Goal: Task Accomplishment & Management: Complete application form

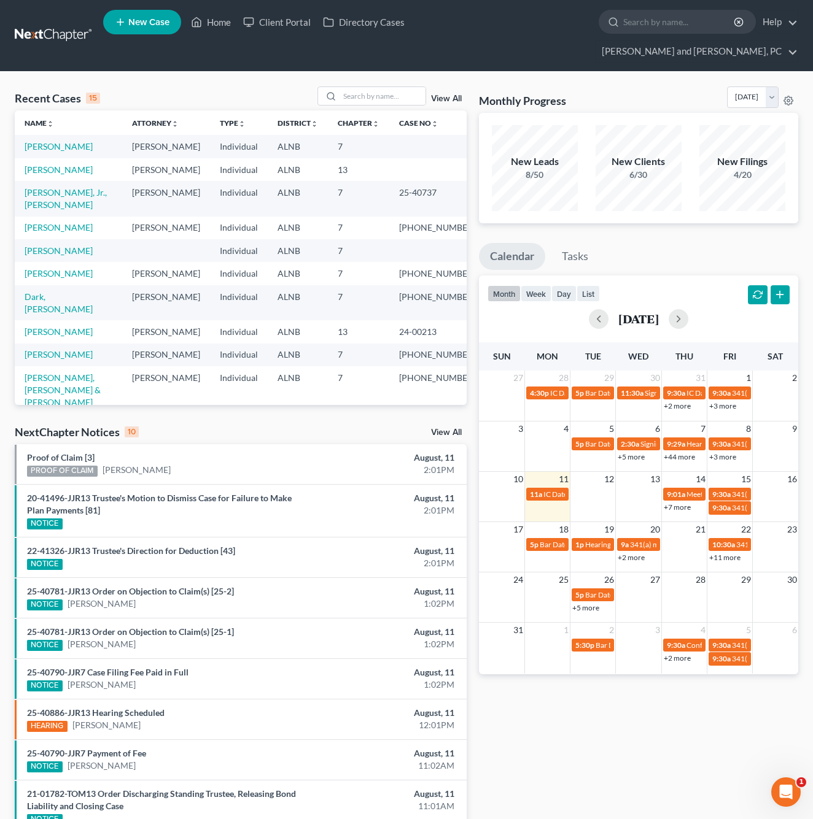
click at [152, 27] on span "New Case" at bounding box center [148, 22] width 41 height 9
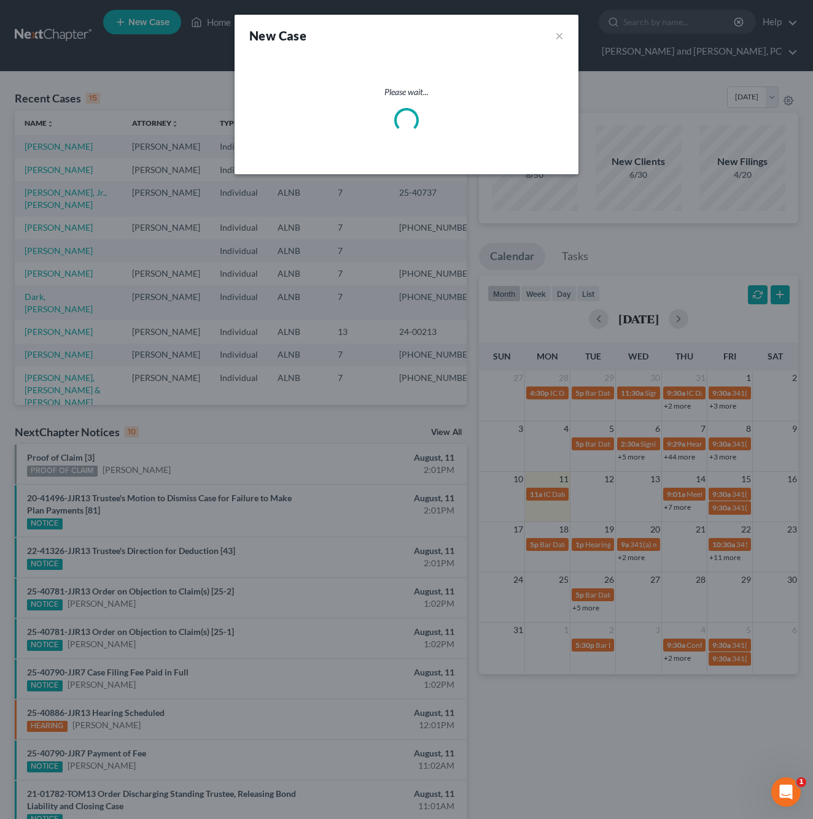
select select "1"
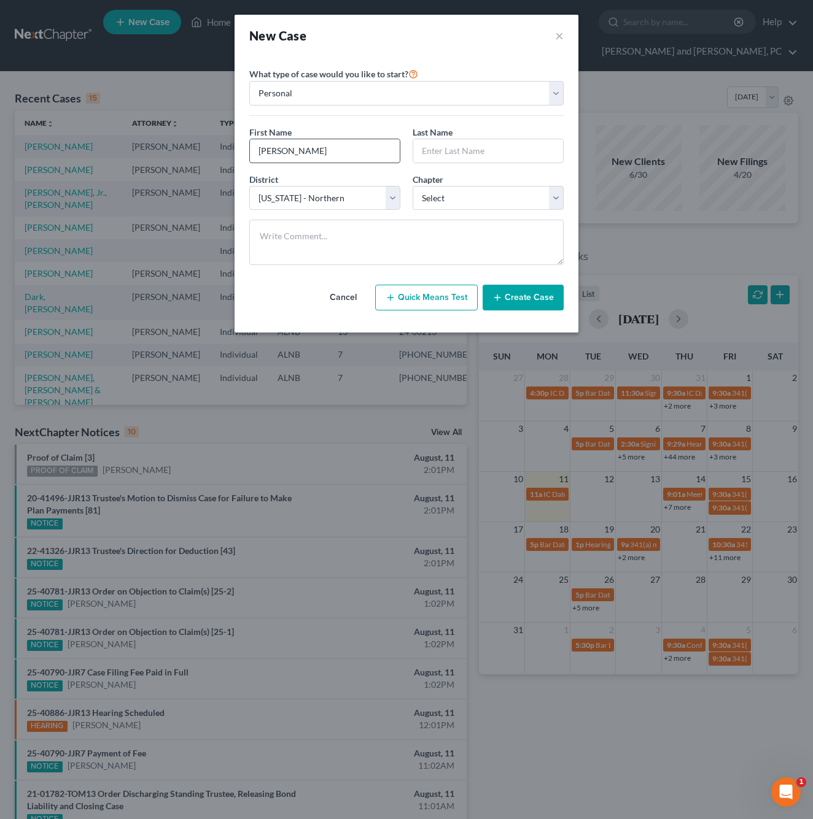
type input "[PERSON_NAME]"
select select "0"
click at [504, 297] on button "Create Case" at bounding box center [522, 298] width 81 height 26
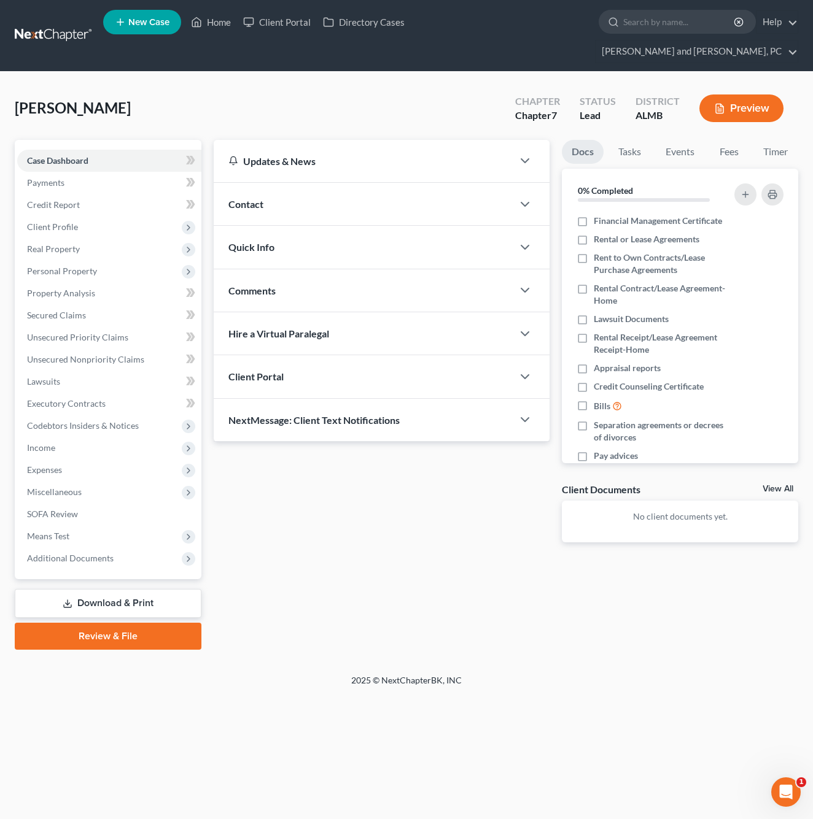
click at [317, 183] on div "Contact" at bounding box center [363, 204] width 299 height 42
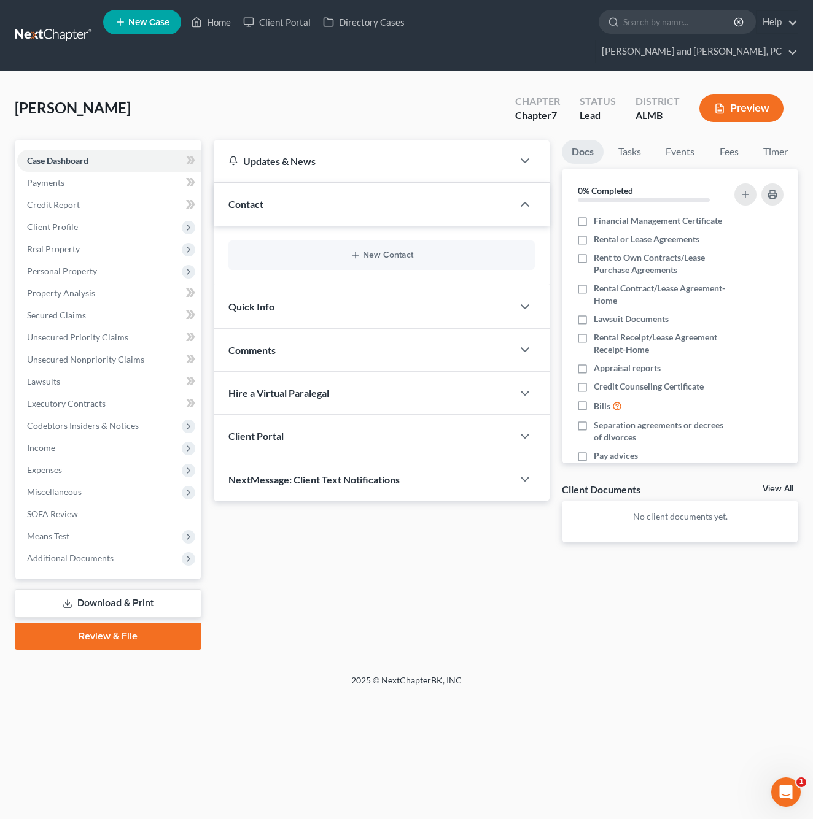
click at [362, 250] on button "New Contact" at bounding box center [381, 255] width 287 height 10
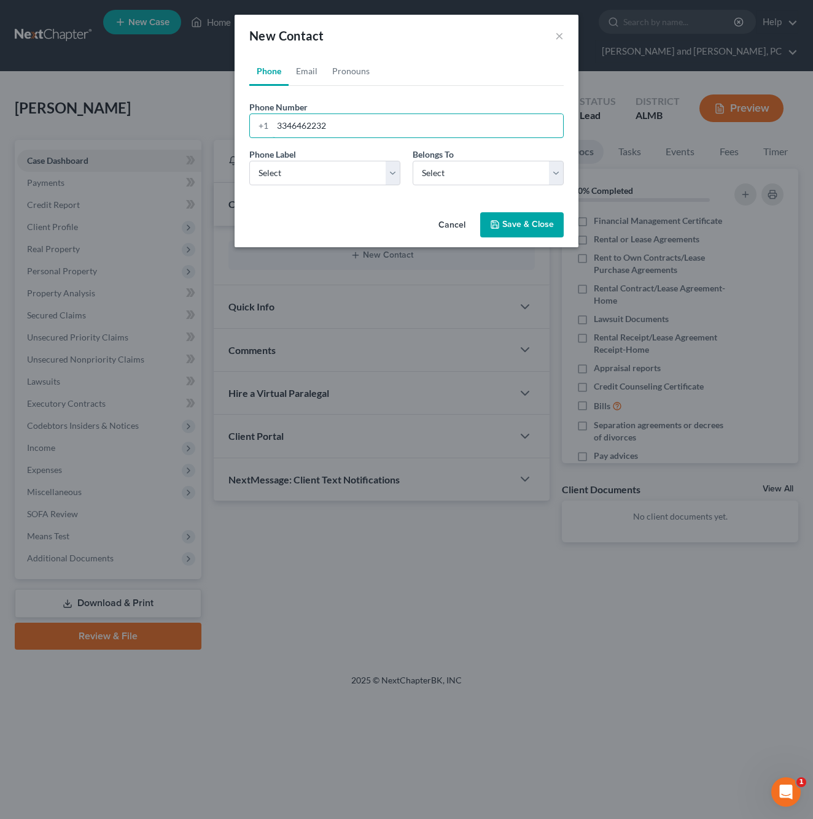
type input "3346462232"
click at [297, 179] on select "Select Mobile Home Work Other" at bounding box center [324, 173] width 151 height 25
select select "0"
click at [471, 168] on select "Select Client Other" at bounding box center [487, 173] width 151 height 25
select select "0"
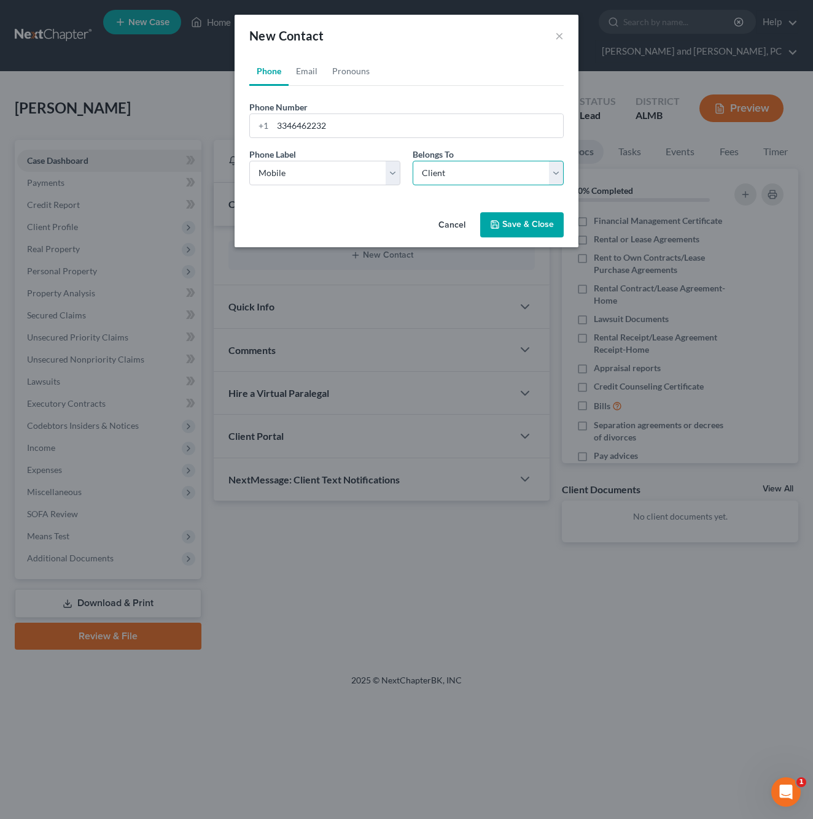
select select "0"
click at [306, 75] on link "Email" at bounding box center [306, 70] width 36 height 29
type input "[PERSON_NAME][EMAIL_ADDRESS][PERSON_NAME][DOMAIN_NAME]"
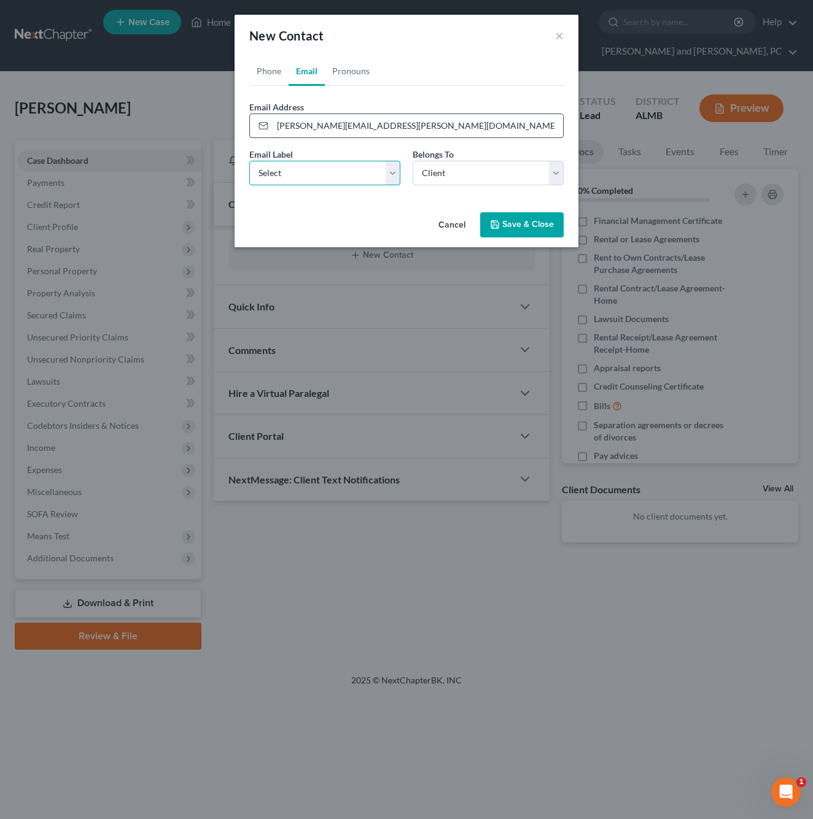
select select "0"
click at [517, 230] on button "Save & Close" at bounding box center [521, 225] width 83 height 26
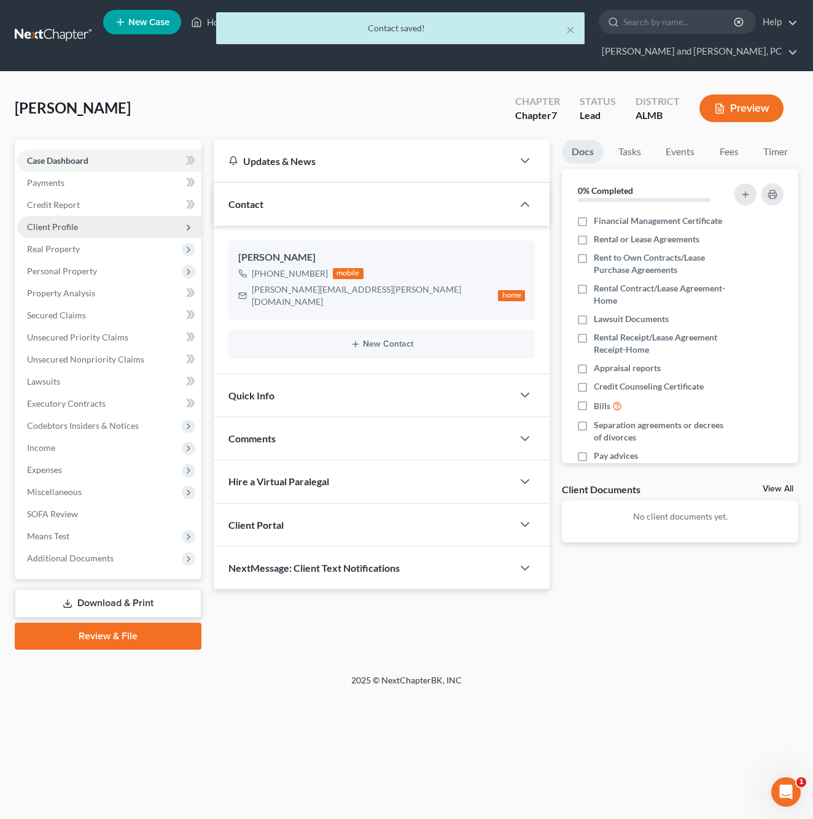
click at [35, 222] on span "Client Profile" at bounding box center [52, 227] width 51 height 10
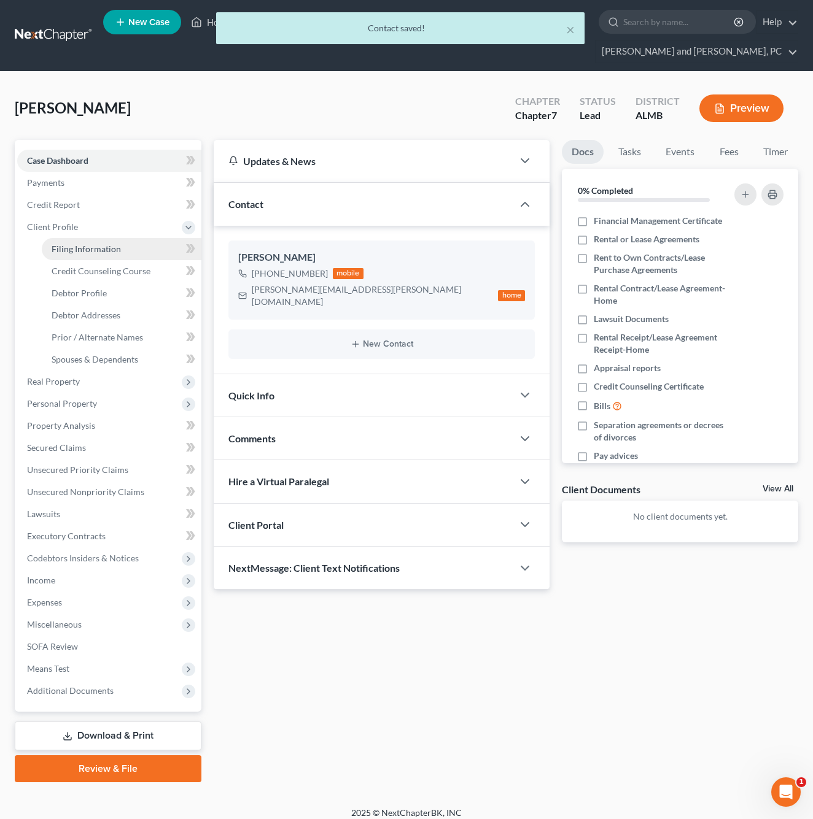
click at [52, 244] on span "Filing Information" at bounding box center [86, 249] width 69 height 10
select select "1"
select select "0"
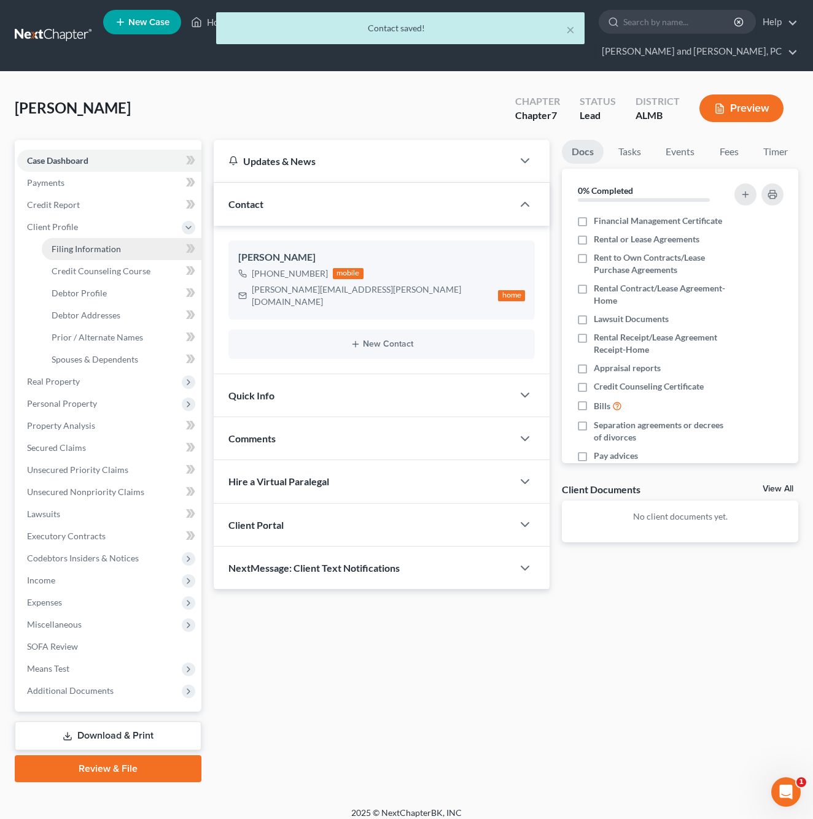
select select "0"
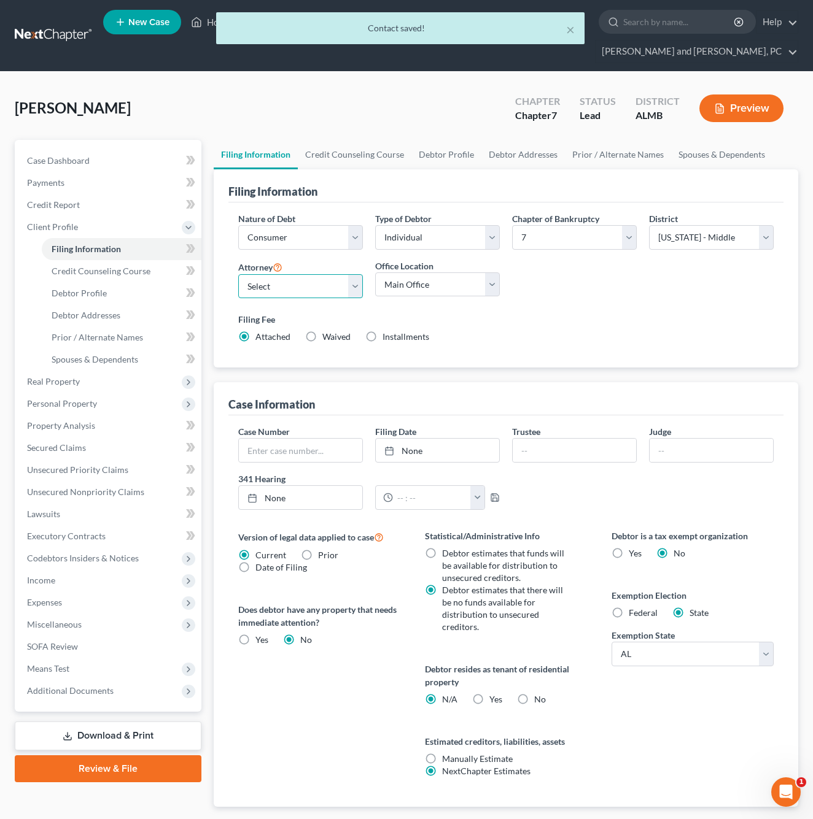
click at [279, 274] on select "Select [PERSON_NAME] - ALNB [PERSON_NAME] - ALNB [PERSON_NAME] - ALMB" at bounding box center [300, 286] width 125 height 25
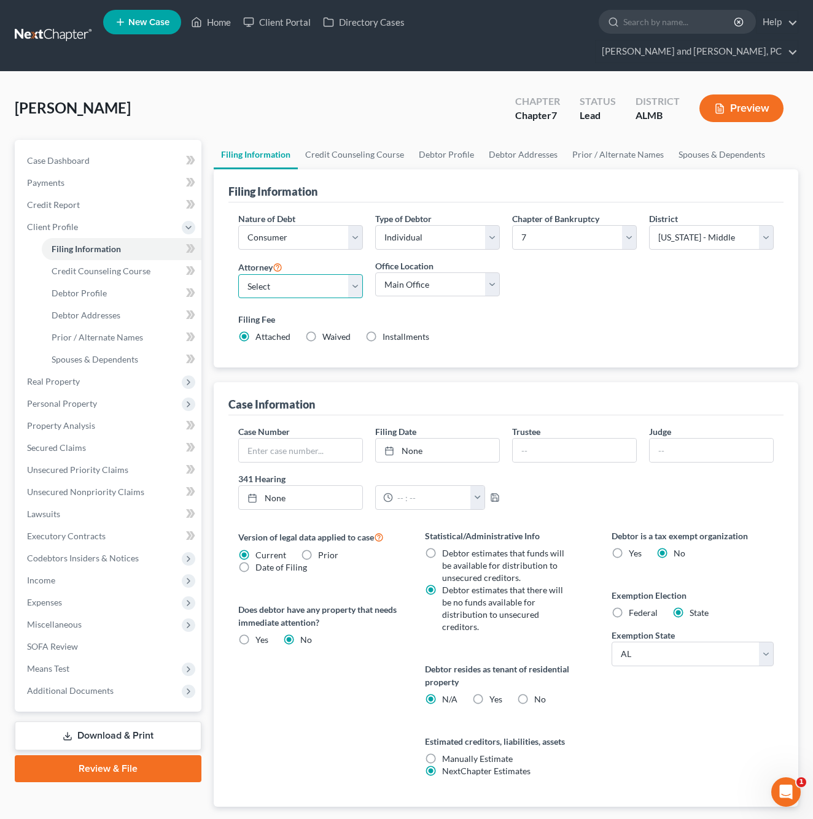
select select "2"
click at [396, 273] on select "Main Office [GEOGRAPHIC_DATA]" at bounding box center [437, 285] width 125 height 25
select select "0"
click at [74, 155] on span "Case Dashboard" at bounding box center [58, 160] width 63 height 10
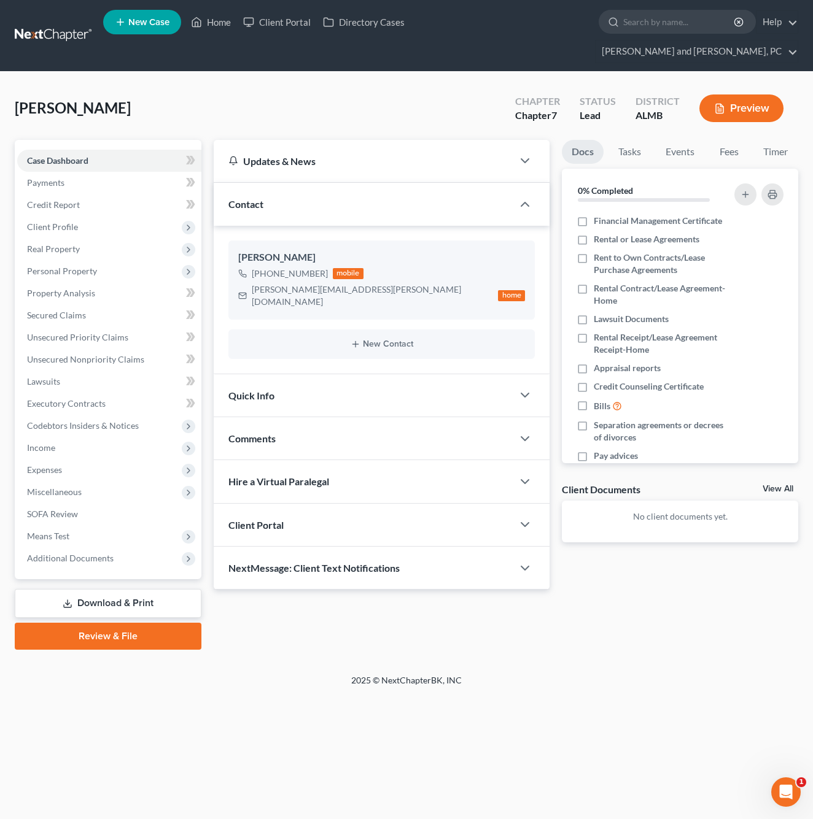
click at [312, 374] on div "Quick Info" at bounding box center [363, 395] width 299 height 42
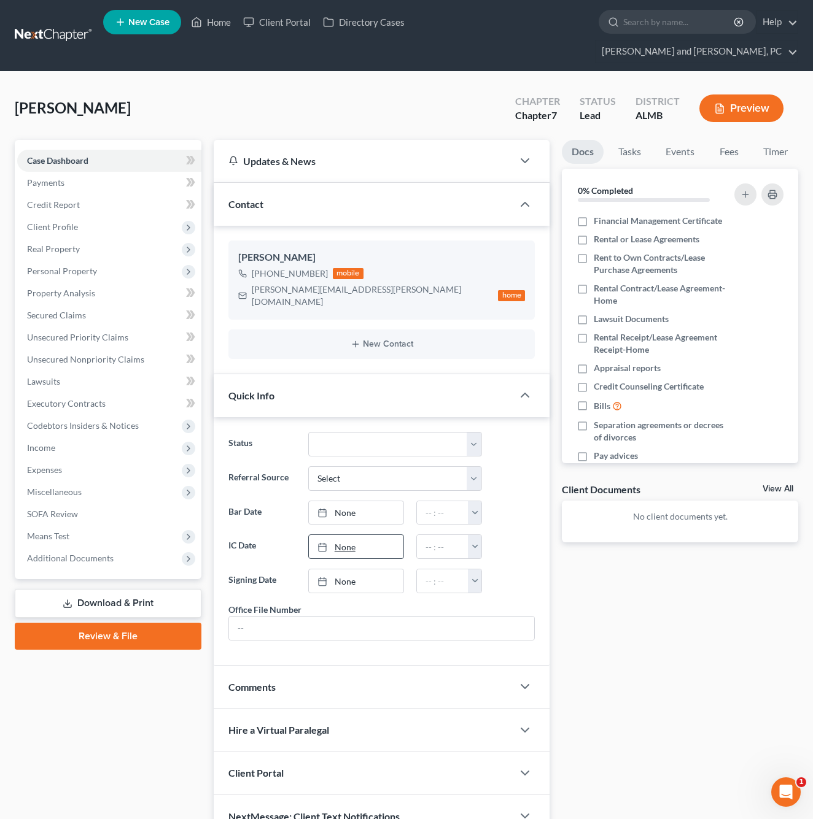
click at [339, 535] on link "None" at bounding box center [356, 546] width 95 height 23
click at [479, 535] on button "button" at bounding box center [475, 546] width 14 height 23
click at [499, 592] on link "2:30pm" at bounding box center [502, 602] width 69 height 21
type input "2:30pm"
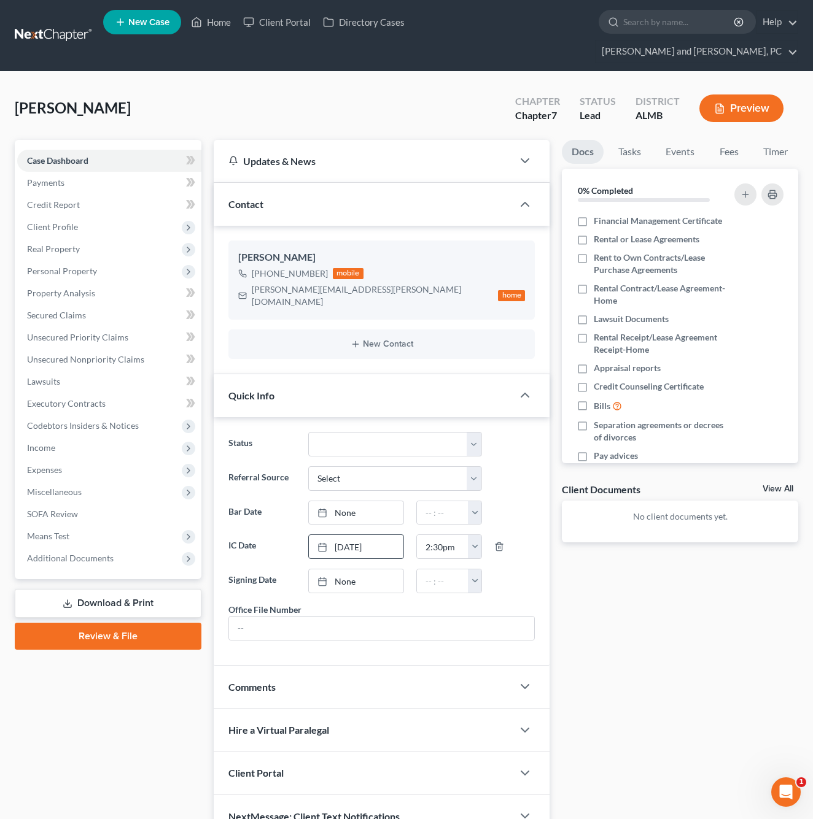
click at [292, 752] on div "Client Portal" at bounding box center [363, 773] width 299 height 42
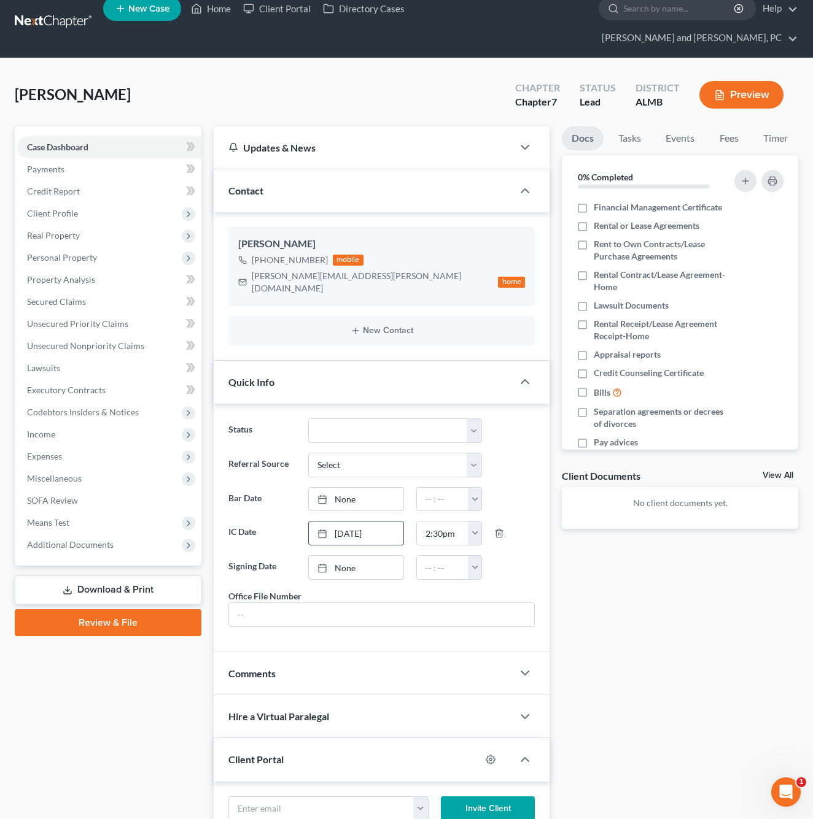
scroll to position [29, 0]
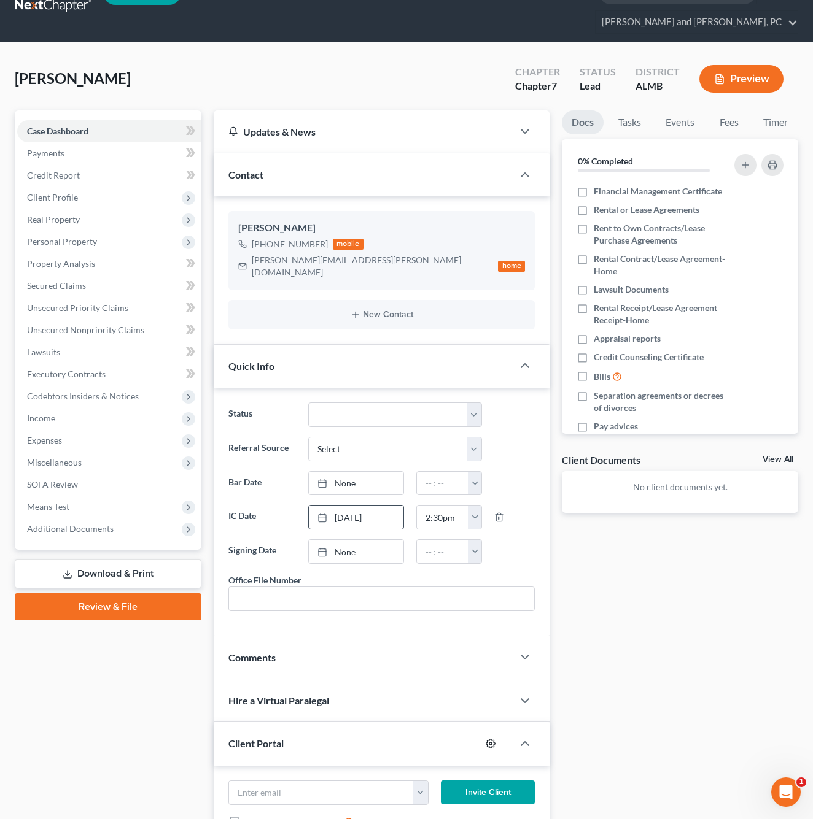
click at [493, 739] on icon "button" at bounding box center [490, 744] width 10 height 10
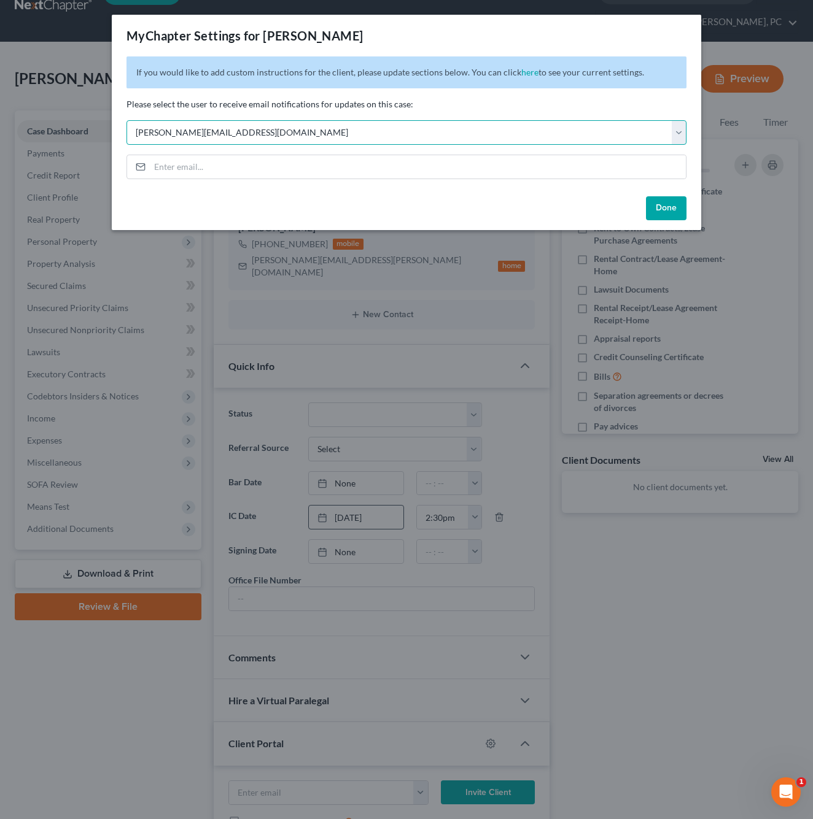
click at [251, 137] on select "Select [PERSON_NAME][EMAIL_ADDRESS][DOMAIN_NAME] [PERSON_NAME][EMAIL_ADDRESS][D…" at bounding box center [406, 132] width 560 height 25
select select "1"
click at [679, 210] on button "Done" at bounding box center [666, 208] width 41 height 25
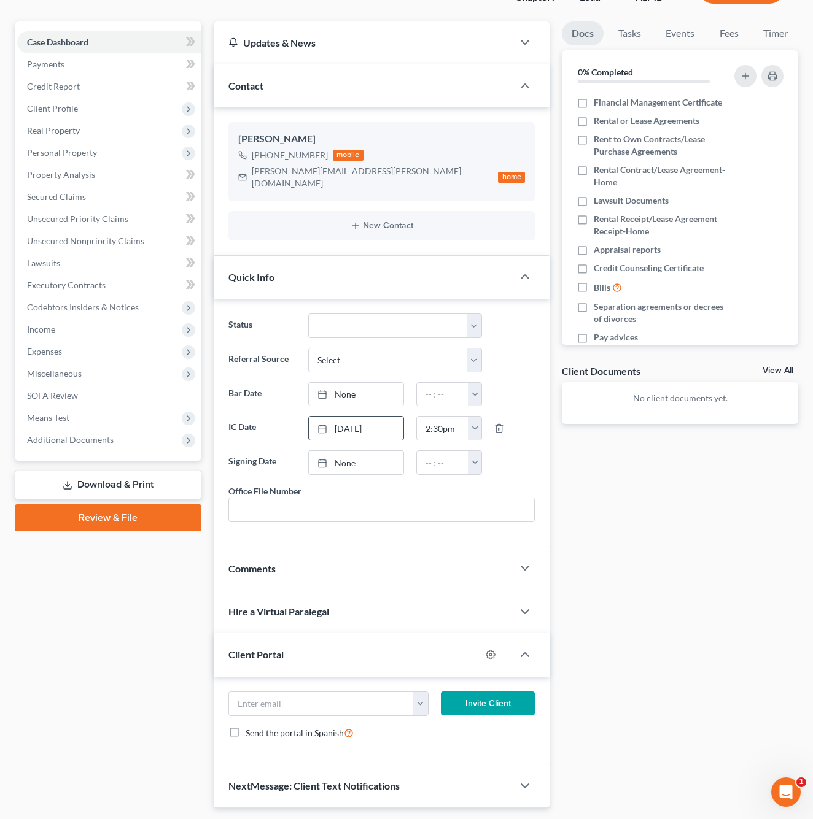
scroll to position [117, 0]
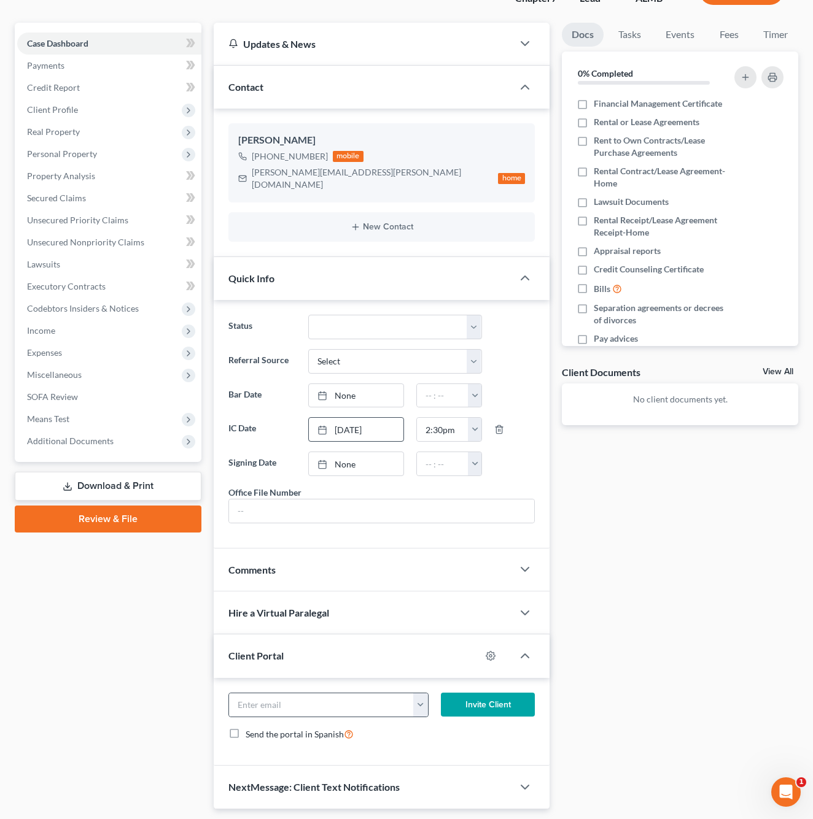
click at [417, 694] on button "button" at bounding box center [420, 705] width 15 height 23
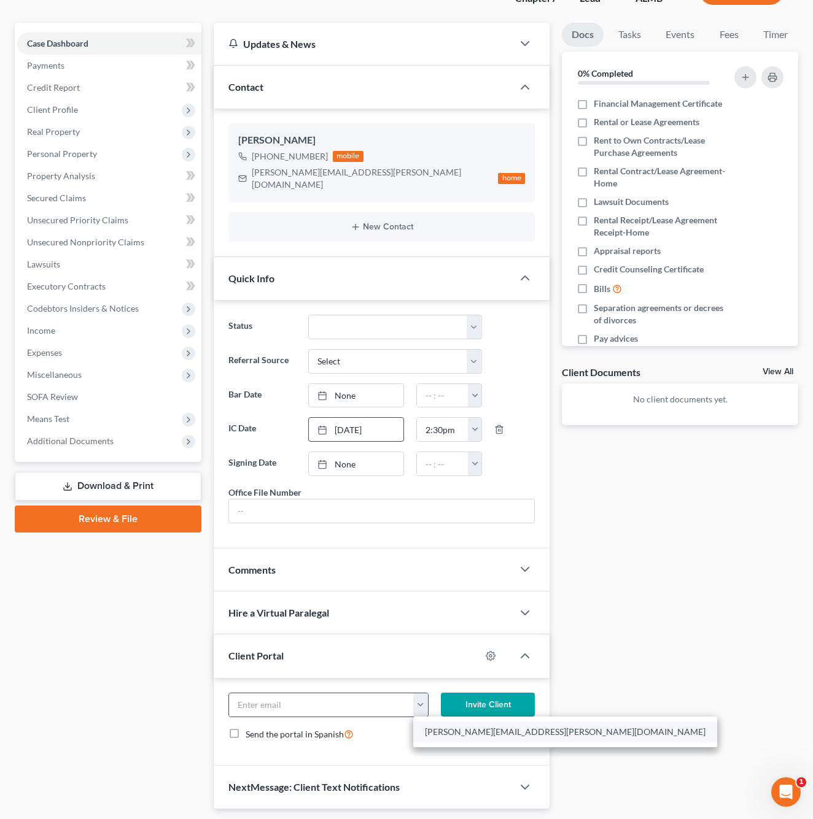
click at [433, 722] on link "[PERSON_NAME][EMAIL_ADDRESS][PERSON_NAME][DOMAIN_NAME]" at bounding box center [565, 732] width 304 height 21
type input "[PERSON_NAME][EMAIL_ADDRESS][PERSON_NAME][DOMAIN_NAME]"
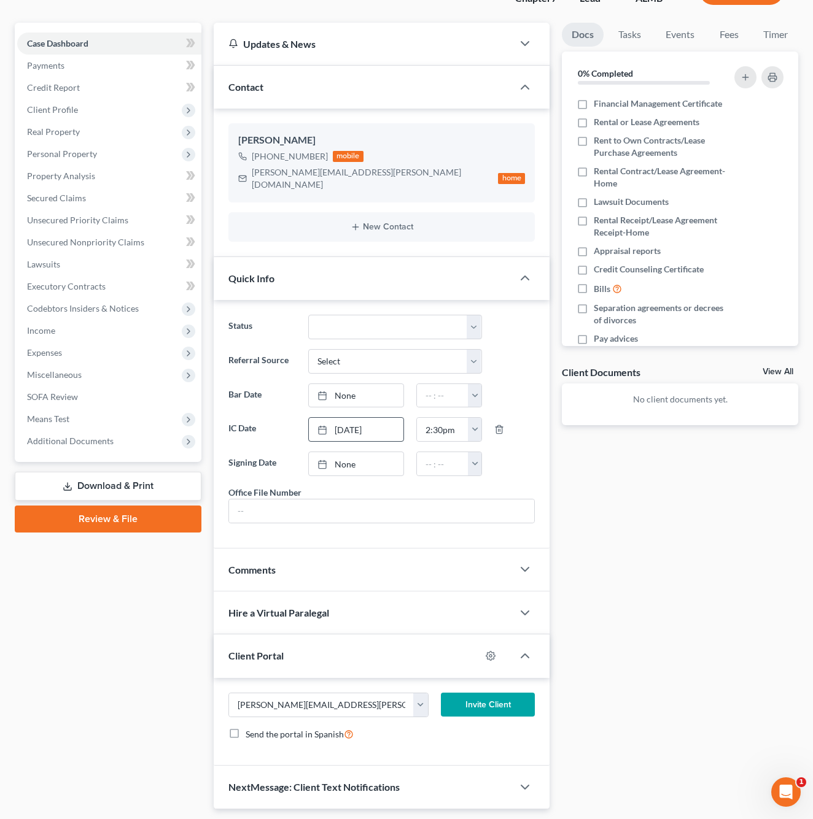
click at [489, 693] on button "Invite Client" at bounding box center [488, 705] width 94 height 25
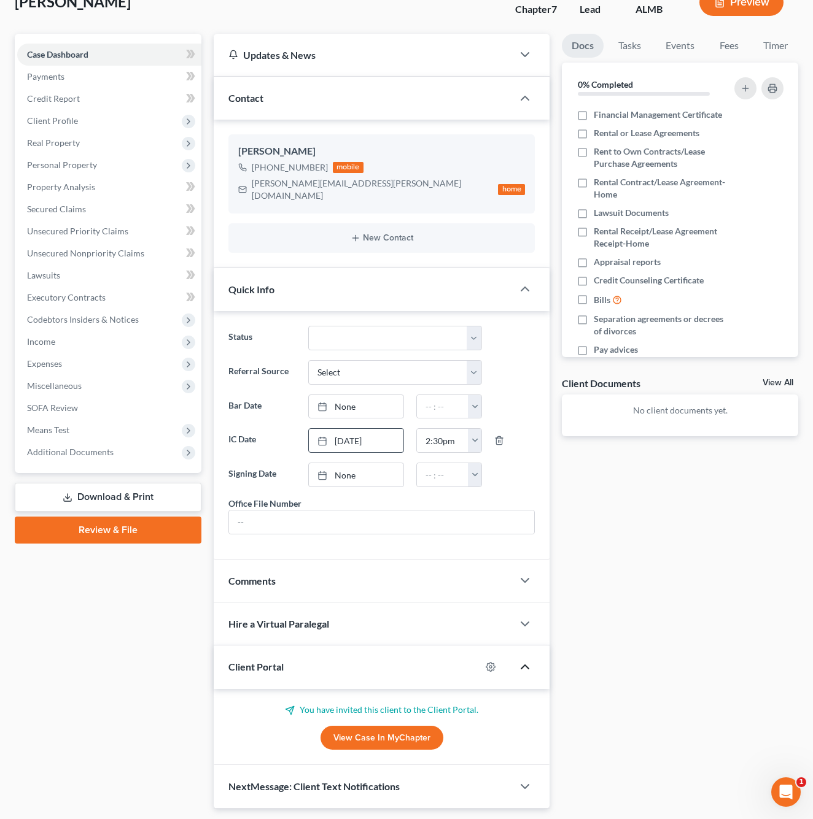
click at [529, 660] on icon "button" at bounding box center [524, 667] width 15 height 15
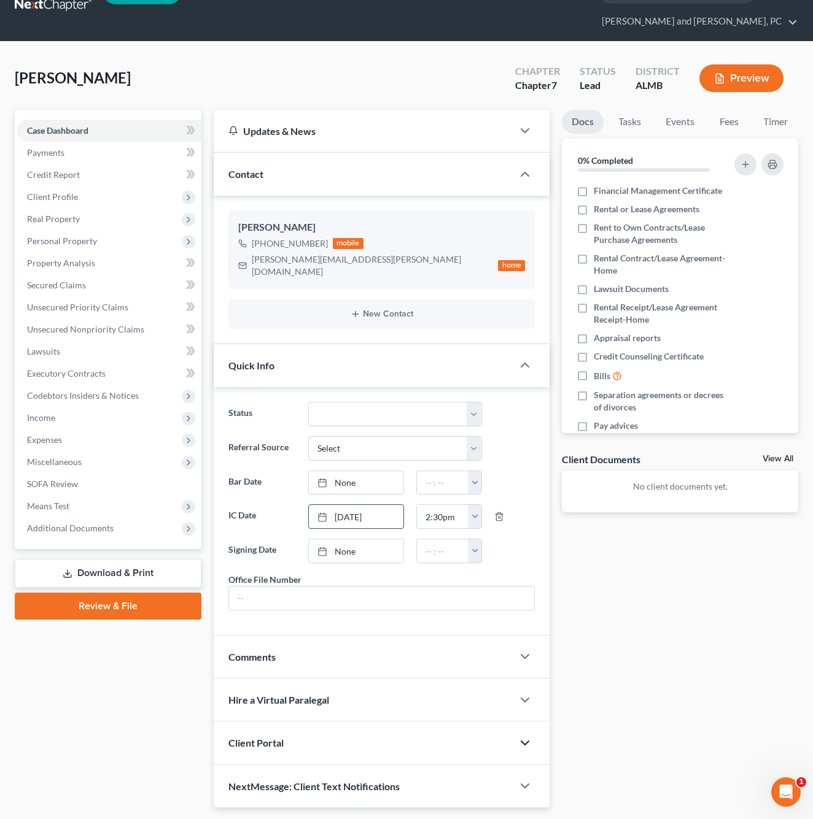
scroll to position [29, 0]
click at [524, 785] on polyline "button" at bounding box center [524, 787] width 7 height 4
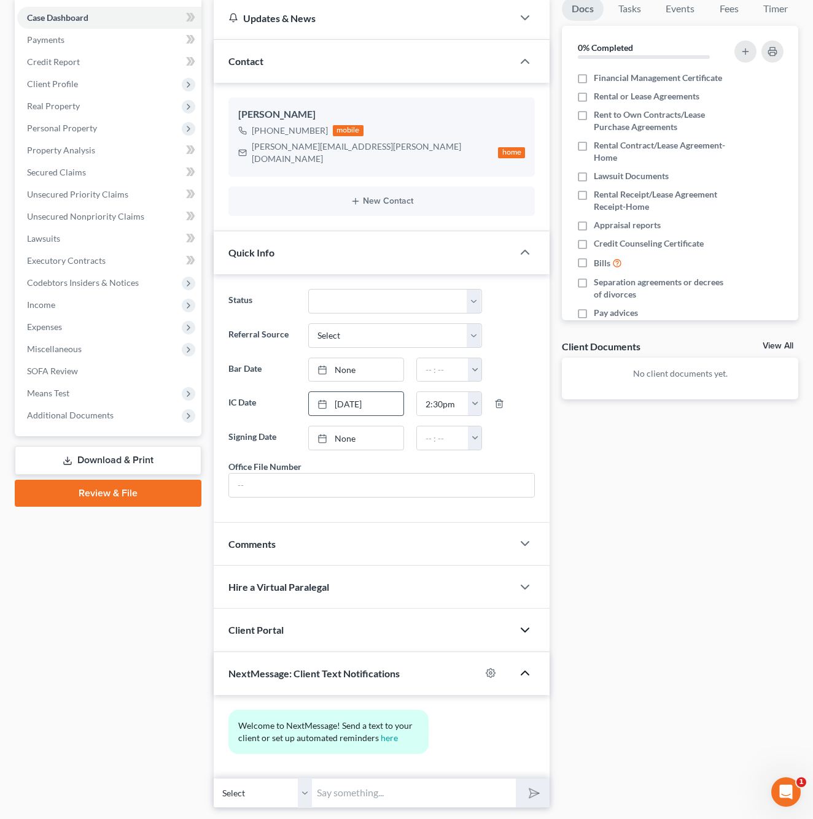
scroll to position [142, 0]
click at [493, 670] on icon "button" at bounding box center [490, 674] width 9 height 9
select select "0"
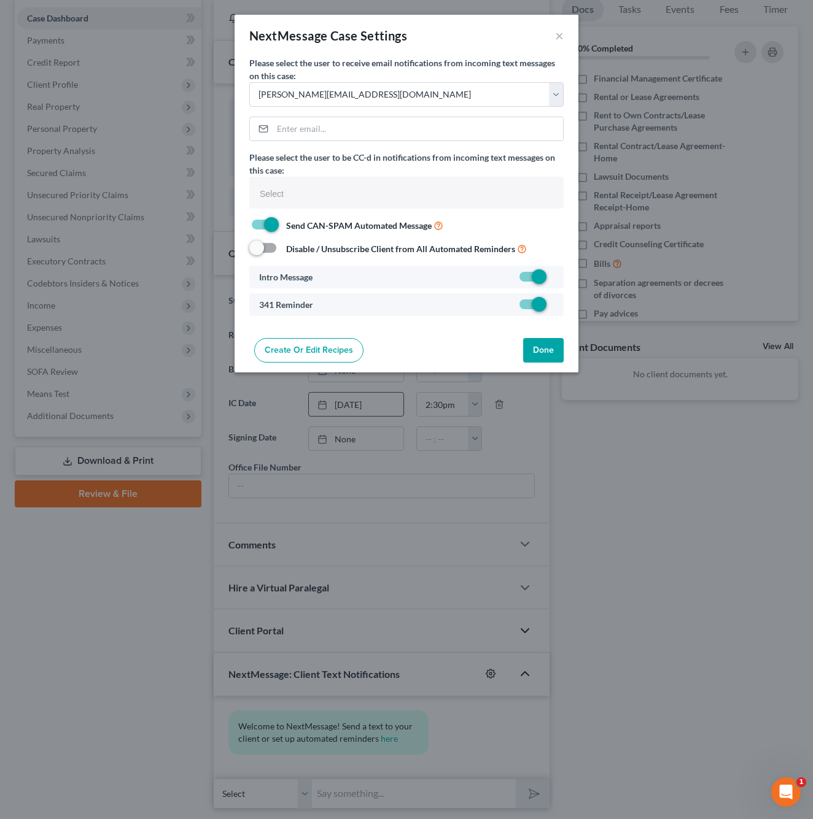
select select
click at [398, 89] on select "Select [PERSON_NAME][EMAIL_ADDRESS][DOMAIN_NAME] [PERSON_NAME][EMAIL_ADDRESS][D…" at bounding box center [406, 94] width 314 height 25
select select "1"
click at [546, 349] on button "Done" at bounding box center [543, 350] width 41 height 25
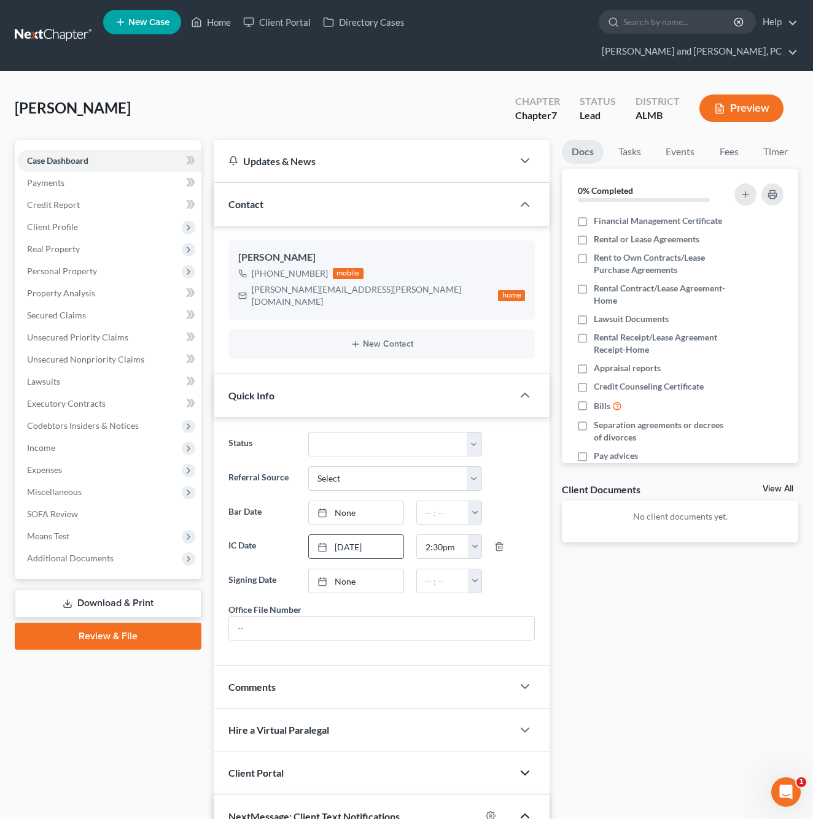
scroll to position [0, 0]
click at [623, 27] on input "search" at bounding box center [679, 21] width 112 height 23
type input "free"
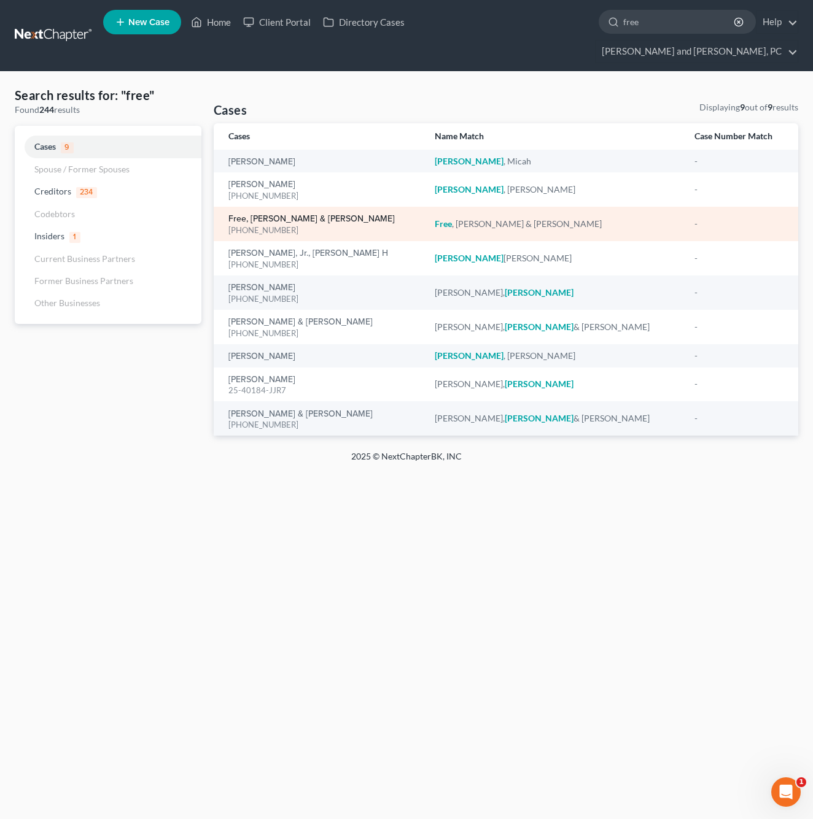
click at [279, 215] on link "Free, [PERSON_NAME] & [PERSON_NAME]" at bounding box center [311, 219] width 166 height 9
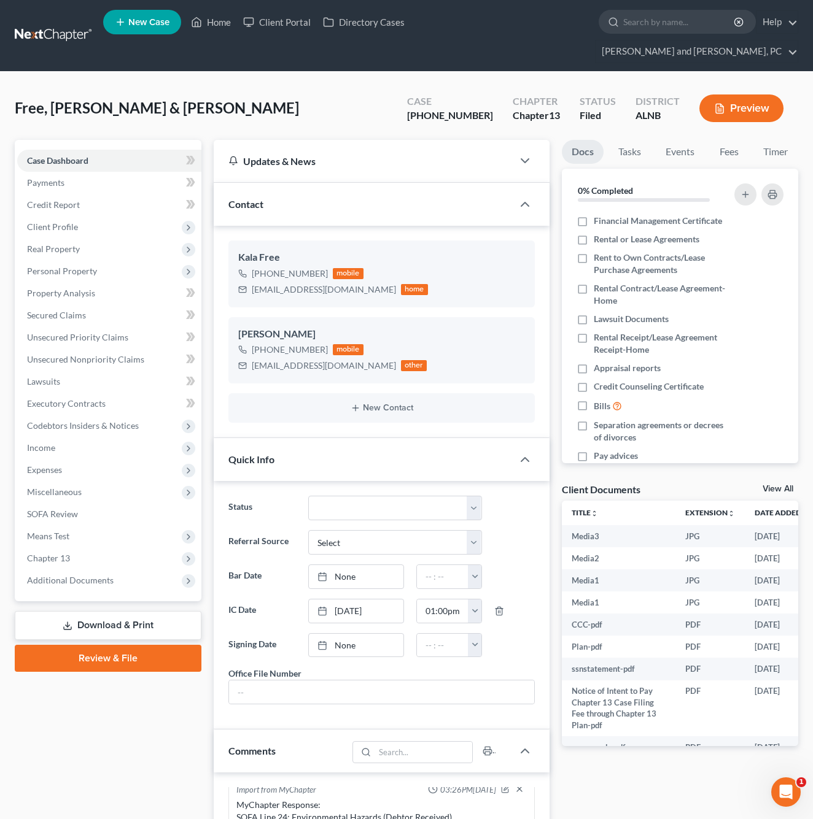
scroll to position [3129, 0]
click at [101, 304] on link "Secured Claims" at bounding box center [109, 315] width 184 height 22
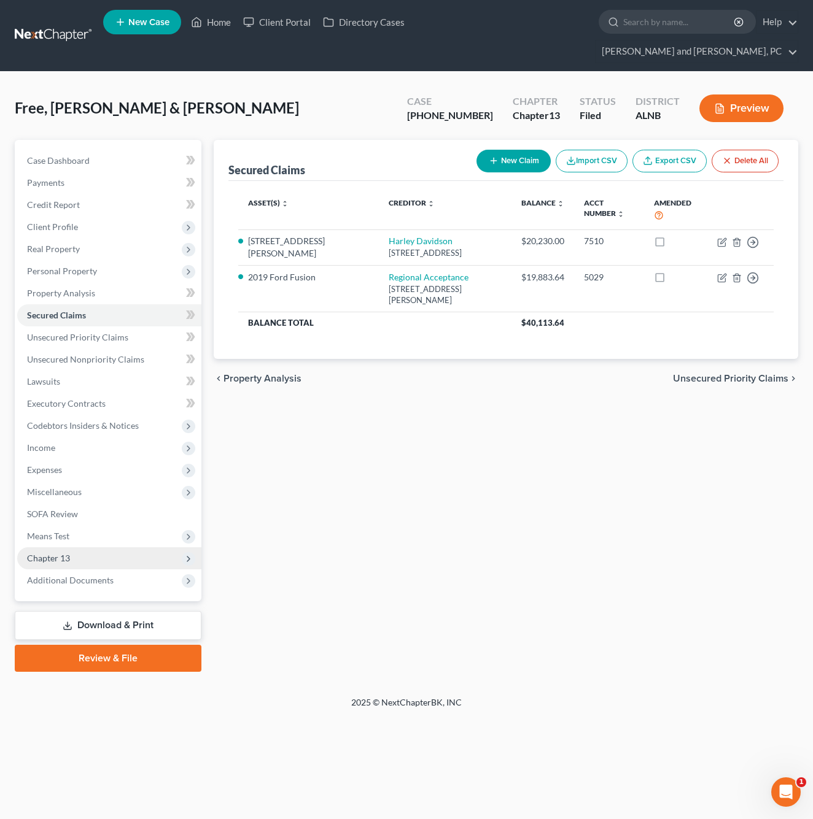
click at [99, 547] on span "Chapter 13" at bounding box center [109, 558] width 184 height 22
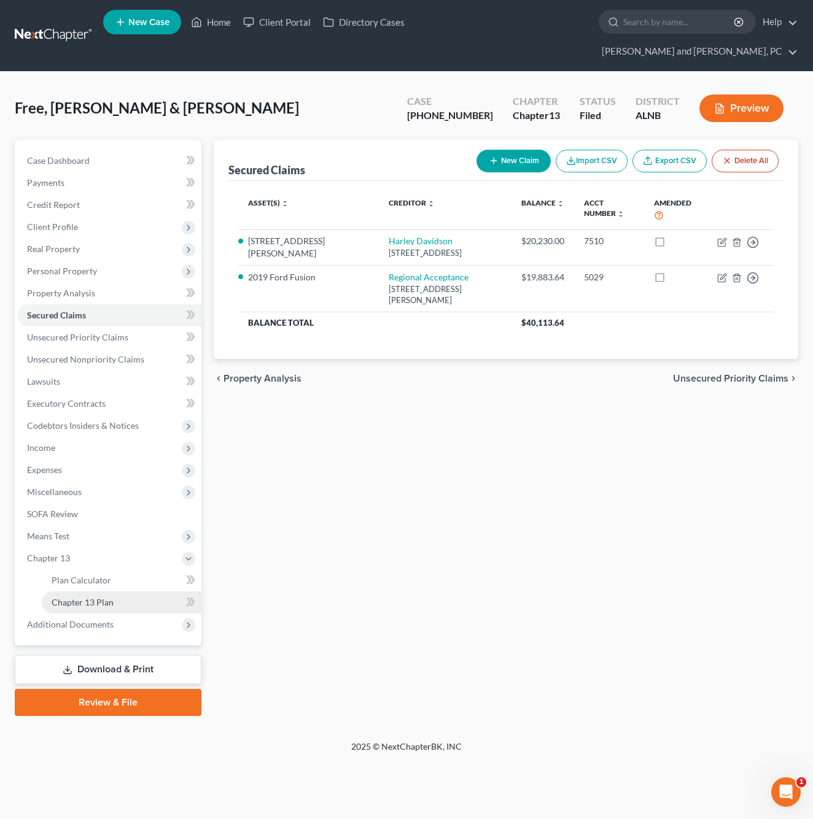
click at [88, 597] on span "Chapter 13 Plan" at bounding box center [83, 602] width 62 height 10
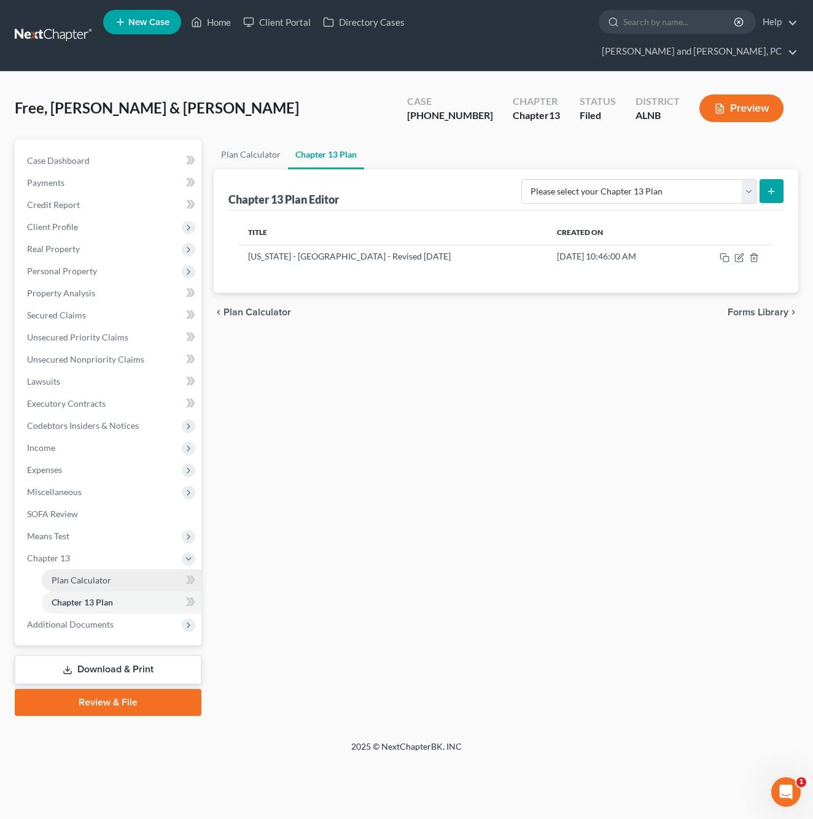
click at [100, 575] on span "Plan Calculator" at bounding box center [82, 580] width 60 height 10
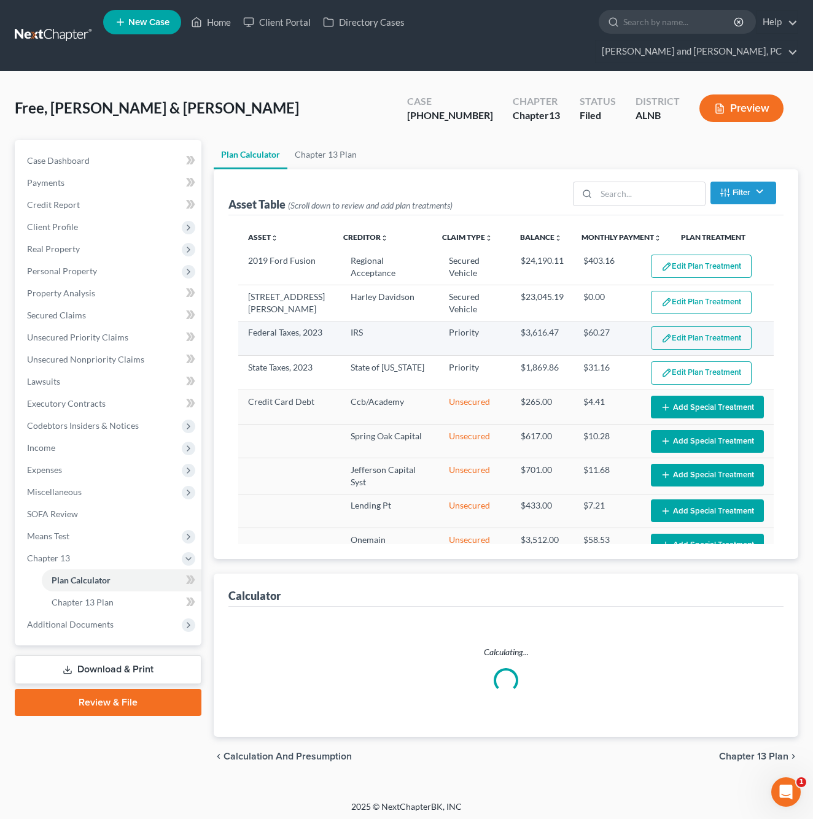
select select "59"
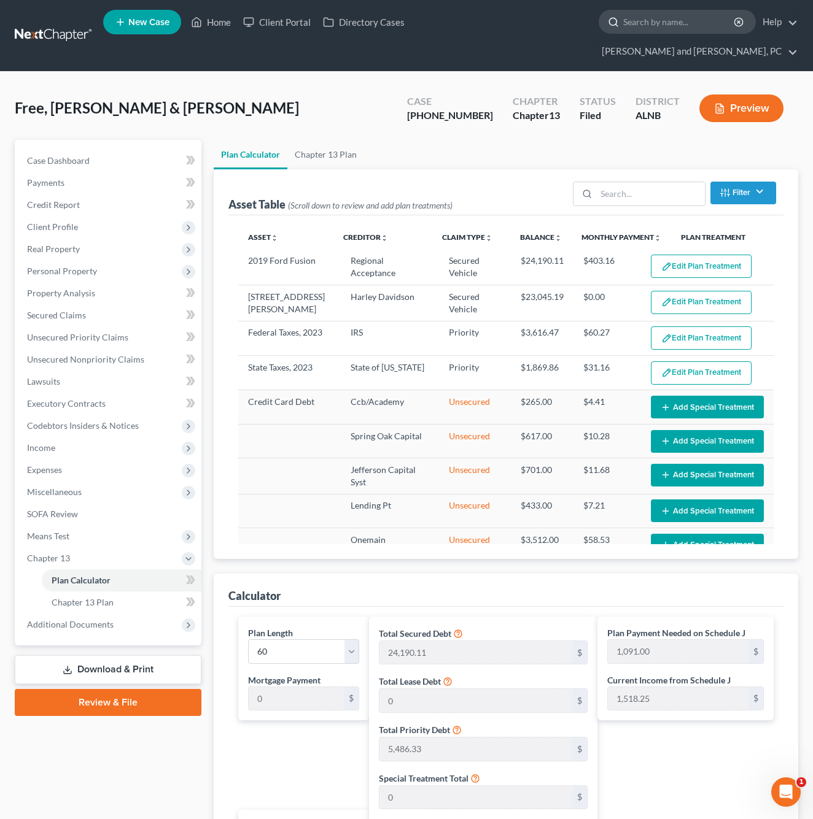
click at [623, 32] on input "search" at bounding box center [679, 21] width 112 height 23
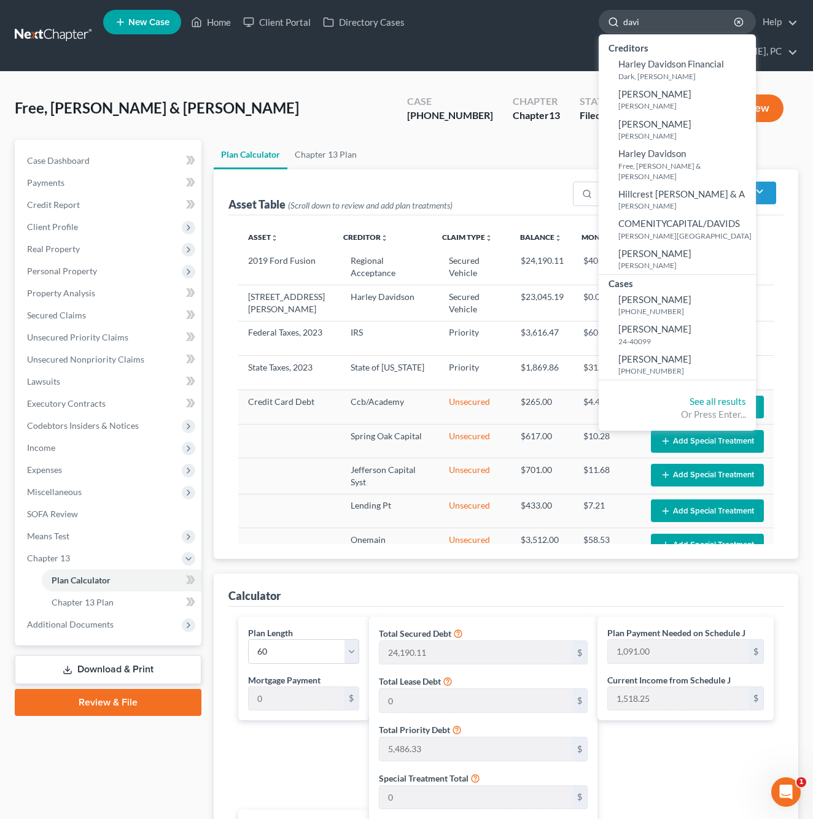
type input "[PERSON_NAME]"
